Goal: Task Accomplishment & Management: Use online tool/utility

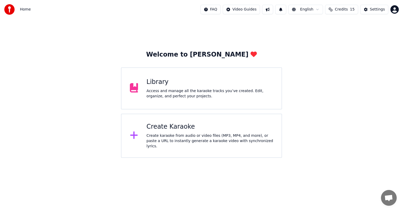
click at [169, 132] on div "Create Karaoke Create karaoke from audio or video files (MP3, MP4, and more), o…" at bounding box center [210, 135] width 127 height 26
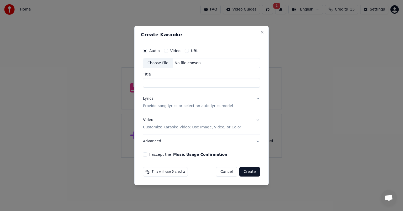
click at [154, 80] on input "Title" at bounding box center [201, 82] width 117 height 9
type input "******"
click at [256, 99] on button "Lyrics Provide song lyrics or select an auto lyrics model" at bounding box center [201, 102] width 117 height 21
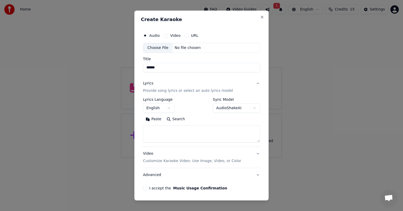
click at [167, 133] on textarea at bounding box center [201, 133] width 117 height 17
paste textarea "**********"
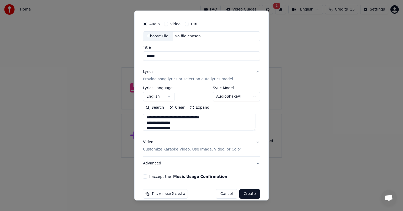
scroll to position [18, 0]
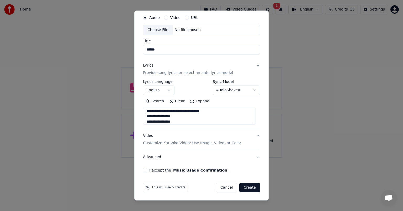
type textarea "**********"
click at [253, 134] on button "Video Customize Karaoke Video: Use Image, Video, or Color" at bounding box center [201, 139] width 117 height 21
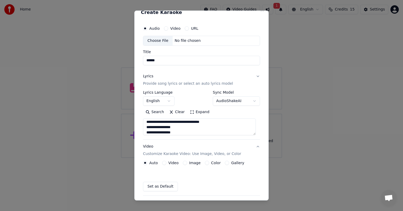
scroll to position [4, 0]
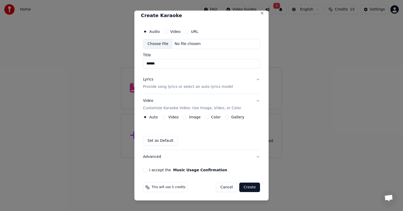
click at [185, 116] on button "Image" at bounding box center [185, 117] width 4 height 4
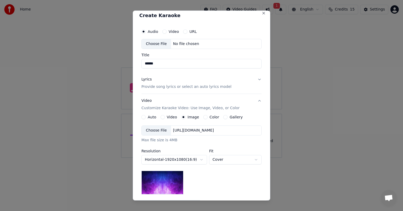
click at [152, 130] on div "Choose File" at bounding box center [156, 130] width 29 height 9
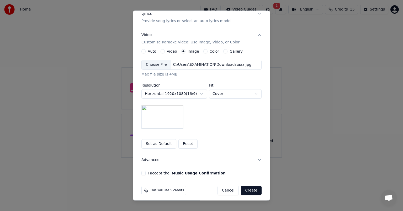
scroll to position [72, 0]
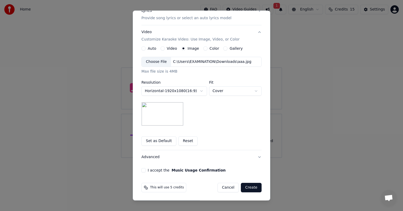
click at [142, 170] on button "I accept the Music Usage Confirmation" at bounding box center [144, 170] width 4 height 4
click at [257, 156] on button "Advanced" at bounding box center [202, 157] width 120 height 14
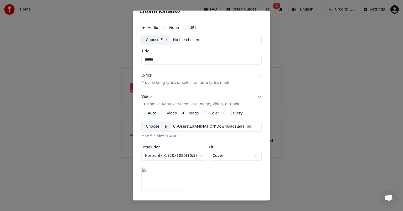
scroll to position [0, 0]
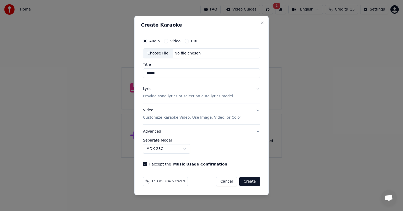
click at [257, 131] on button "Advanced" at bounding box center [201, 131] width 117 height 14
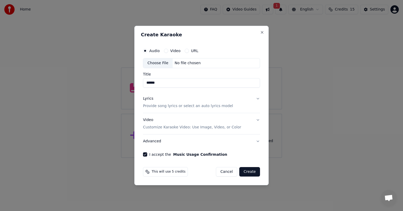
click at [258, 120] on button "Video Customize Karaoke Video: Use Image, Video, or Color" at bounding box center [201, 123] width 117 height 21
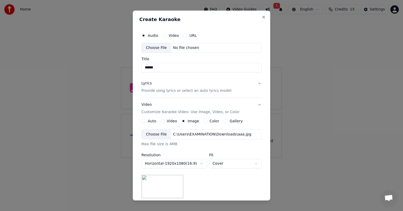
click at [256, 103] on button "Video Customize Karaoke Video: Use Image, Video, or Color" at bounding box center [202, 108] width 120 height 21
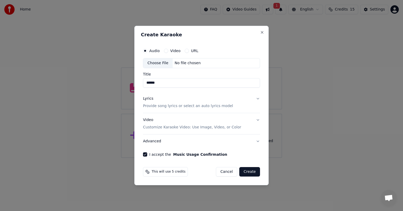
click at [257, 101] on button "Lyrics Provide song lyrics or select an auto lyrics model" at bounding box center [201, 102] width 117 height 21
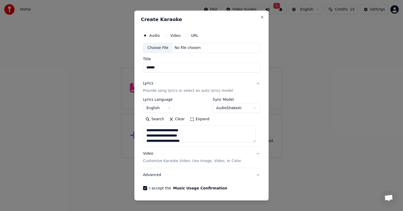
scroll to position [18, 0]
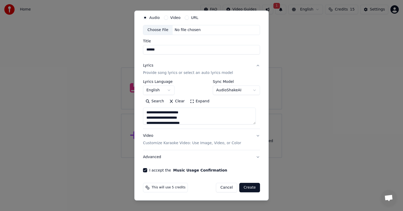
click at [248, 186] on button "Create" at bounding box center [249, 186] width 21 height 9
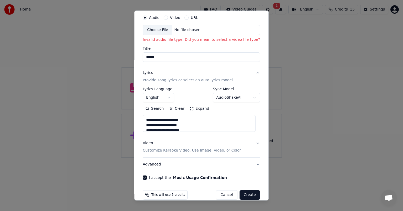
click at [160, 29] on div "Choose File" at bounding box center [157, 29] width 29 height 9
type input "**********"
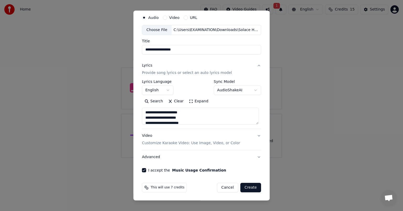
click at [250, 187] on button "Create" at bounding box center [251, 186] width 21 height 9
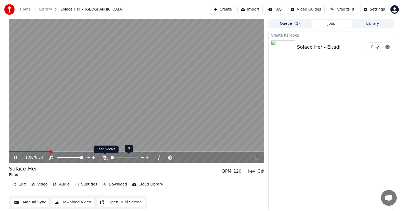
click at [105, 158] on icon at bounding box center [104, 157] width 5 height 4
click at [16, 151] on span at bounding box center [30, 151] width 42 height 1
click at [9, 151] on span at bounding box center [10, 151] width 3 height 3
click at [22, 184] on button "Edit" at bounding box center [19, 183] width 18 height 7
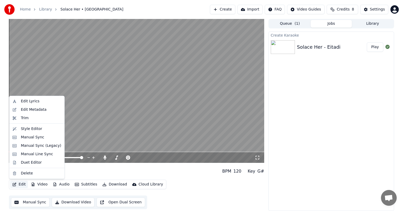
click at [347, 88] on div "Create Karaoke Solace Her - Eitadi Play" at bounding box center [332, 121] width 126 height 179
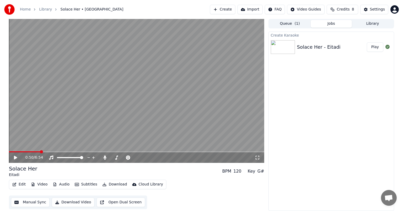
click at [234, 11] on button "Create" at bounding box center [222, 9] width 25 height 9
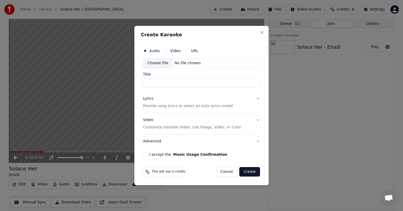
click at [159, 63] on div "Choose File" at bounding box center [157, 62] width 29 height 9
type input "**********"
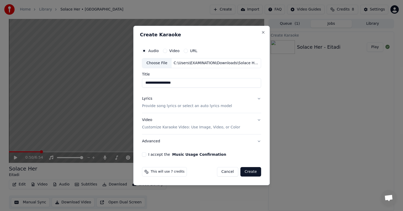
click at [258, 98] on button "Lyrics Provide song lyrics or select an auto lyrics model" at bounding box center [201, 102] width 119 height 21
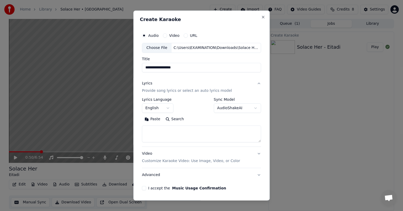
click at [175, 135] on textarea at bounding box center [201, 133] width 119 height 17
paste textarea "**********"
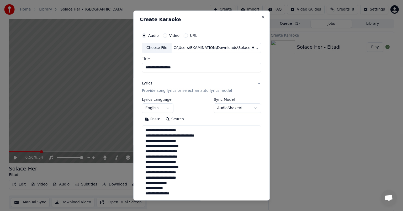
scroll to position [200, 0]
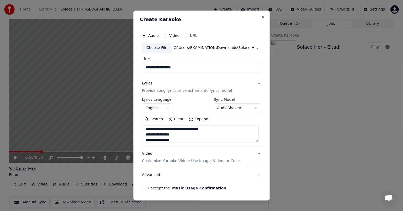
type textarea "**********"
click at [255, 153] on button "Video Customize Karaoke Video: Use Image, Video, or Color" at bounding box center [201, 157] width 119 height 21
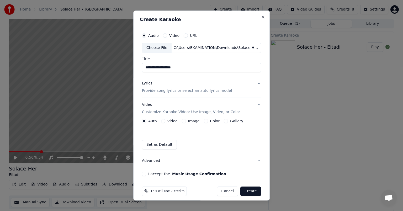
click at [182, 120] on button "Image" at bounding box center [184, 121] width 4 height 4
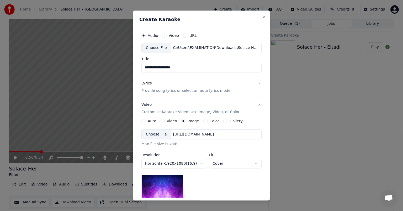
click at [155, 136] on div "Choose File" at bounding box center [156, 133] width 29 height 9
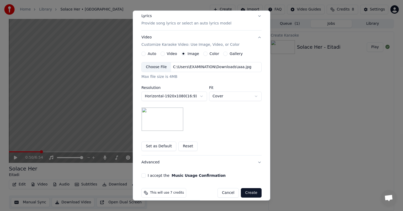
scroll to position [72, 0]
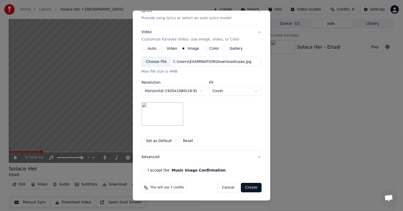
click at [142, 168] on button "I accept the Music Usage Confirmation" at bounding box center [144, 170] width 4 height 4
click at [250, 185] on button "Create" at bounding box center [251, 186] width 21 height 9
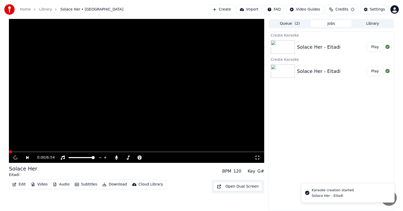
scroll to position [0, 0]
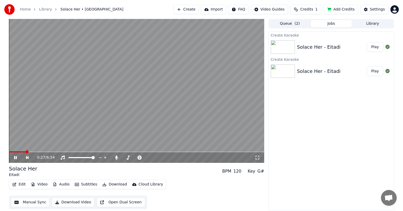
click at [26, 151] on span at bounding box center [136, 151] width 255 height 1
click at [376, 49] on button "Play" at bounding box center [375, 46] width 17 height 9
click at [43, 151] on span at bounding box center [136, 151] width 255 height 1
click at [43, 150] on video at bounding box center [136, 91] width 255 height 144
click at [15, 157] on icon at bounding box center [15, 157] width 3 height 4
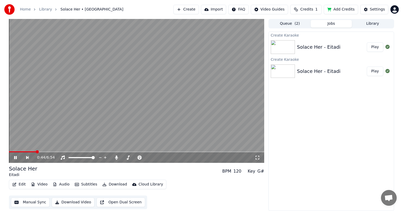
click at [36, 153] on span at bounding box center [37, 151] width 3 height 3
click at [32, 151] on span at bounding box center [20, 151] width 23 height 1
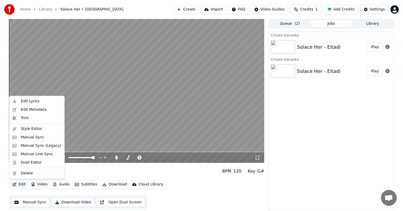
click at [21, 187] on button "Edit" at bounding box center [19, 183] width 18 height 7
click at [33, 146] on div "Manual Sync (Legacy)" at bounding box center [41, 145] width 40 height 5
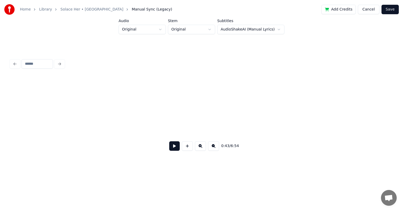
scroll to position [0, 1732]
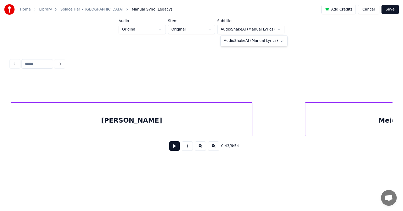
click at [275, 29] on html "Home Library Solace Her • Eitadi Manual Sync (Legacy) Add Credits Cancel Save A…" at bounding box center [201, 88] width 403 height 177
click at [306, 35] on html "Home Library Solace Her • Eitadi Manual Sync (Legacy) Add Credits Cancel Save A…" at bounding box center [201, 88] width 403 height 177
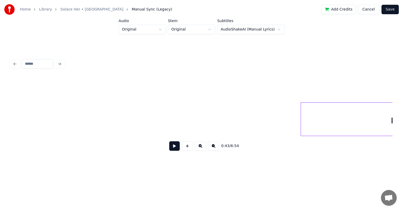
scroll to position [0, 1423]
click at [47, 61] on input at bounding box center [38, 63] width 32 height 9
click at [176, 148] on button at bounding box center [174, 145] width 11 height 9
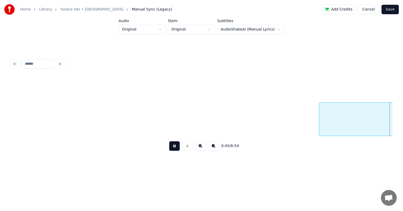
scroll to position [0, 1806]
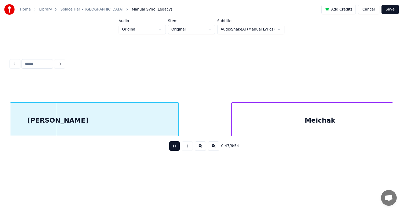
click at [214, 147] on button at bounding box center [213, 145] width 11 height 9
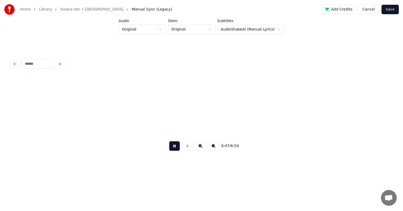
scroll to position [0, 1185]
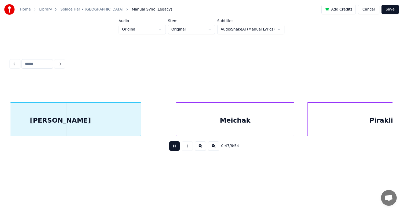
click at [214, 147] on button at bounding box center [213, 145] width 11 height 9
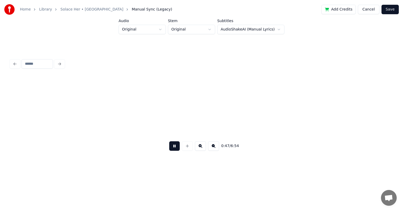
scroll to position [0, 0]
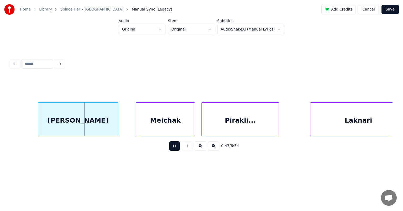
click at [214, 147] on button at bounding box center [213, 145] width 11 height 9
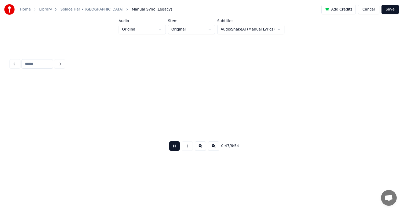
click at [214, 147] on div "0:47 / 6:54" at bounding box center [202, 146] width 374 height 12
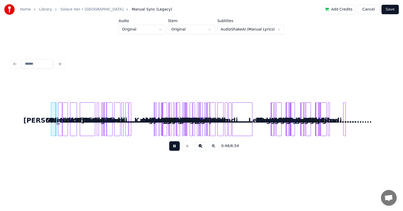
click at [200, 145] on button at bounding box center [200, 145] width 11 height 9
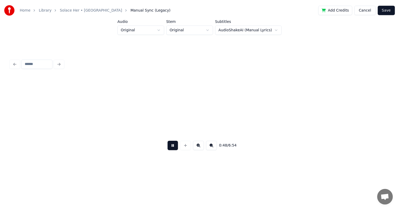
scroll to position [0, 598]
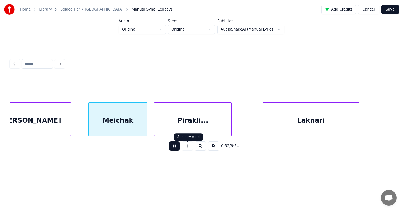
click at [174, 146] on button at bounding box center [174, 145] width 11 height 9
click at [374, 12] on button "Cancel" at bounding box center [368, 9] width 21 height 9
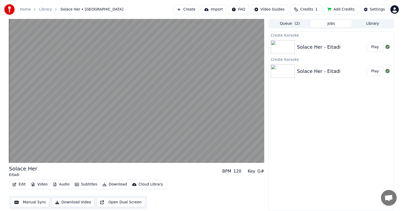
drag, startPoint x: 353, startPoint y: 72, endPoint x: 350, endPoint y: 126, distance: 54.4
click at [350, 126] on div "Create Karaoke Solace Her - Eitadi Play Create Karaoke Solace Her - Eitadi Play" at bounding box center [332, 121] width 126 height 179
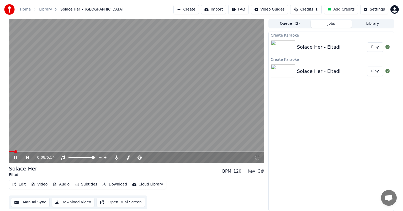
click at [45, 9] on link "Library" at bounding box center [45, 9] width 13 height 5
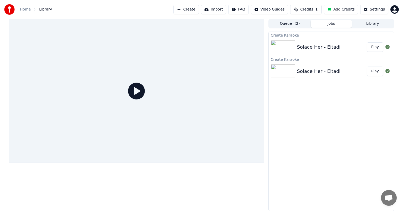
click at [376, 24] on button "Library" at bounding box center [372, 24] width 41 height 8
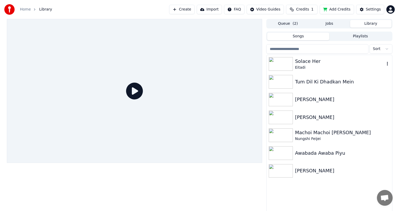
click at [387, 64] on icon "button" at bounding box center [387, 63] width 5 height 4
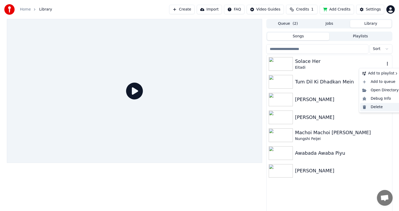
click at [378, 107] on div "Delete" at bounding box center [380, 107] width 40 height 8
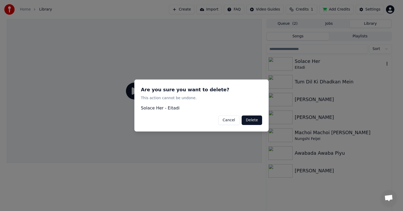
click at [252, 122] on button "Delete" at bounding box center [252, 119] width 20 height 9
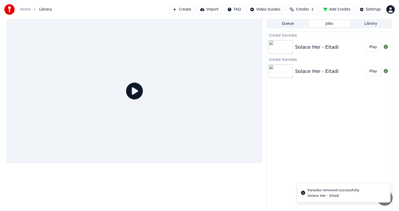
click at [326, 24] on button "Jobs" at bounding box center [329, 24] width 41 height 8
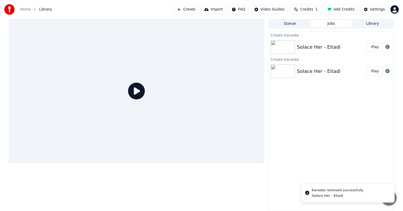
click at [376, 52] on div "Solace Her - Eitadi Play" at bounding box center [331, 47] width 125 height 18
click at [377, 46] on button "Play" at bounding box center [375, 46] width 17 height 9
click at [373, 48] on button "Play" at bounding box center [375, 46] width 17 height 9
click at [286, 23] on button "Queue" at bounding box center [289, 24] width 41 height 8
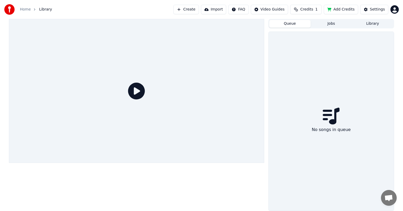
click at [198, 8] on button "Create" at bounding box center [186, 9] width 25 height 9
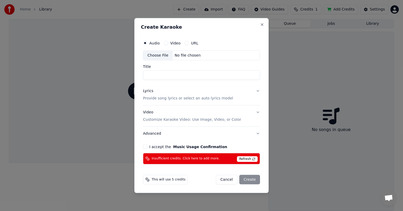
click at [250, 157] on span "Refresh" at bounding box center [247, 159] width 21 height 6
click at [159, 56] on div "Choose File" at bounding box center [157, 55] width 29 height 9
type input "**********"
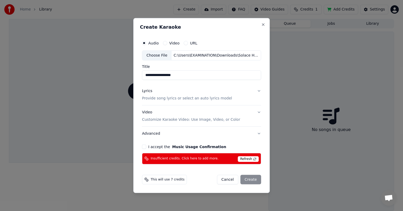
click at [257, 91] on button "Lyrics Provide song lyrics or select an auto lyrics model" at bounding box center [201, 94] width 119 height 21
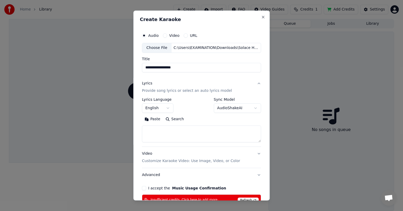
click at [177, 130] on textarea at bounding box center [201, 133] width 119 height 17
paste textarea "**********"
type textarea "**********"
click at [257, 142] on div "**********" at bounding box center [201, 121] width 119 height 49
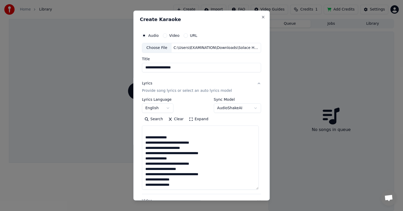
drag, startPoint x: 256, startPoint y: 140, endPoint x: 269, endPoint y: 186, distance: 47.9
click at [270, 188] on div "**********" at bounding box center [201, 106] width 137 height 190
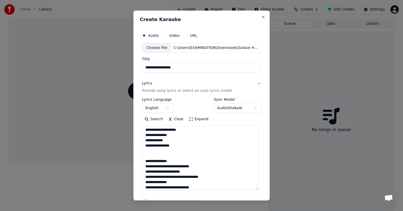
scroll to position [155, 0]
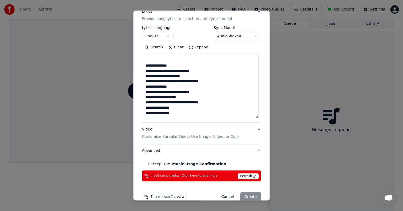
click at [254, 128] on button "Video Customize Karaoke Video: Use Image, Video, or Color" at bounding box center [201, 132] width 119 height 21
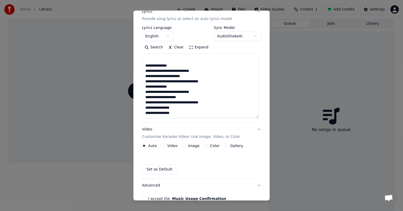
scroll to position [19, 0]
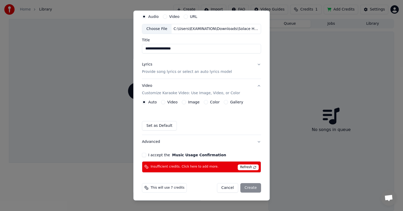
click at [185, 103] on div "Image" at bounding box center [191, 102] width 18 height 4
click at [183, 102] on button "Image" at bounding box center [184, 102] width 4 height 4
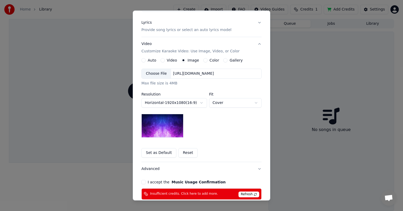
scroll to position [68, 0]
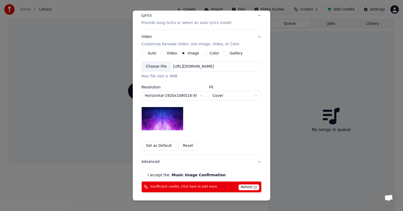
click at [152, 68] on div "Choose File" at bounding box center [156, 66] width 29 height 9
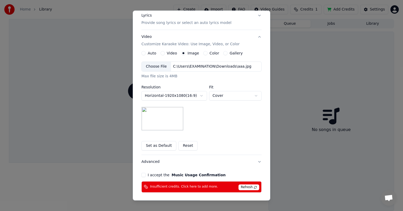
click at [143, 174] on button "I accept the Music Usage Confirmation" at bounding box center [144, 175] width 4 height 4
click at [249, 186] on span "Refresh" at bounding box center [249, 187] width 21 height 6
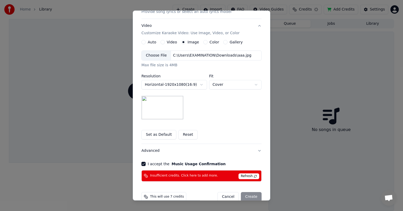
scroll to position [88, 0]
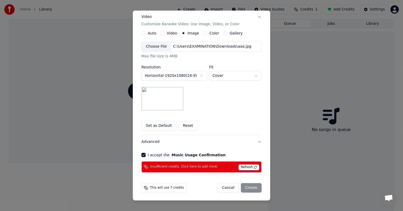
click at [248, 186] on div "Cancel Create" at bounding box center [240, 187] width 44 height 9
click at [252, 186] on div "Cancel Create" at bounding box center [240, 187] width 44 height 9
click at [252, 187] on div "Cancel Create" at bounding box center [240, 187] width 44 height 9
drag, startPoint x: 267, startPoint y: 103, endPoint x: 269, endPoint y: 86, distance: 17.2
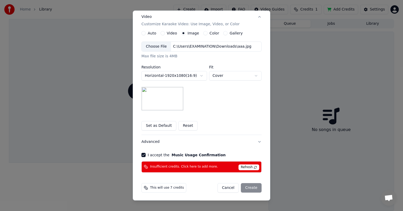
click at [269, 86] on div "**********" at bounding box center [202, 106] width 138 height 190
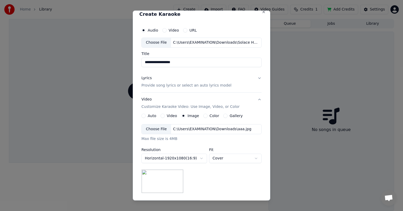
scroll to position [0, 0]
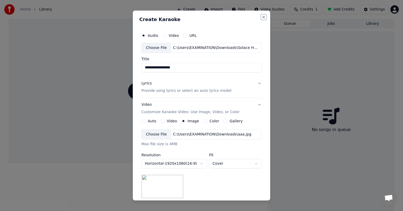
click at [263, 16] on button "Close" at bounding box center [264, 17] width 4 height 4
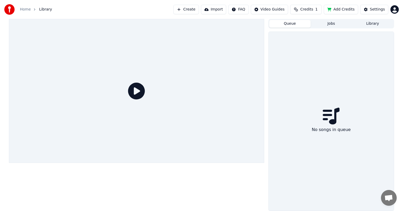
click at [396, 9] on html "Home Library Create Import FAQ Video Guides Credits 1 Add Credits Settings Queu…" at bounding box center [201, 105] width 403 height 211
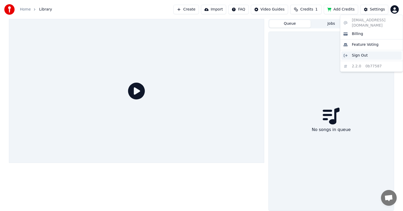
click at [359, 53] on span "Sign Out" at bounding box center [360, 55] width 16 height 5
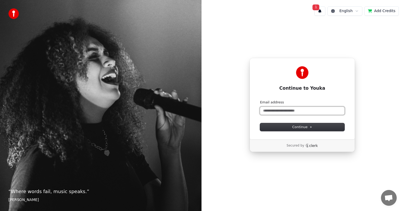
click at [287, 111] on input "Email address" at bounding box center [302, 111] width 85 height 8
click at [295, 112] on input "Email address" at bounding box center [302, 111] width 85 height 8
click at [304, 110] on input "Email address" at bounding box center [302, 111] width 85 height 8
click at [294, 127] on span "Continue" at bounding box center [302, 126] width 20 height 5
type input "**********"
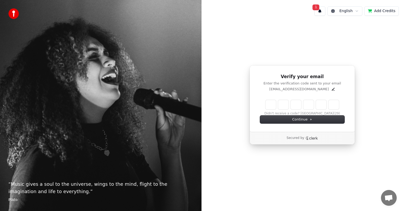
click at [271, 104] on input "Enter verification code" at bounding box center [303, 104] width 74 height 9
type input "******"
